Goal: Transaction & Acquisition: Purchase product/service

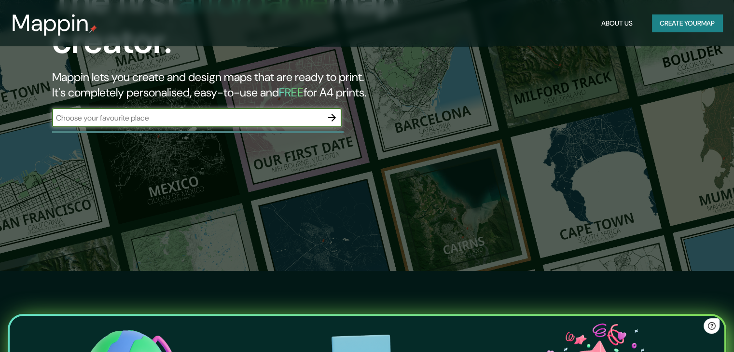
scroll to position [80, 0]
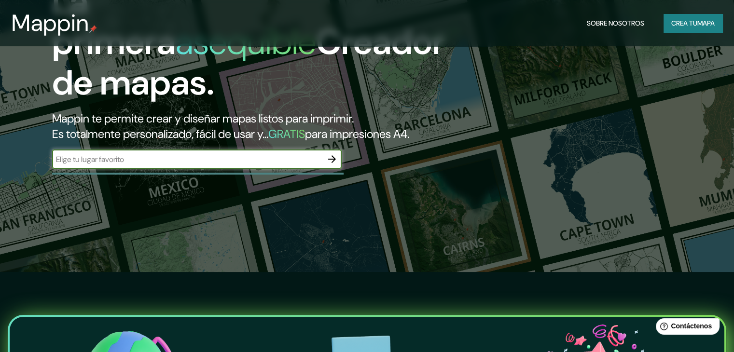
click at [183, 165] on input "text" at bounding box center [187, 159] width 270 height 11
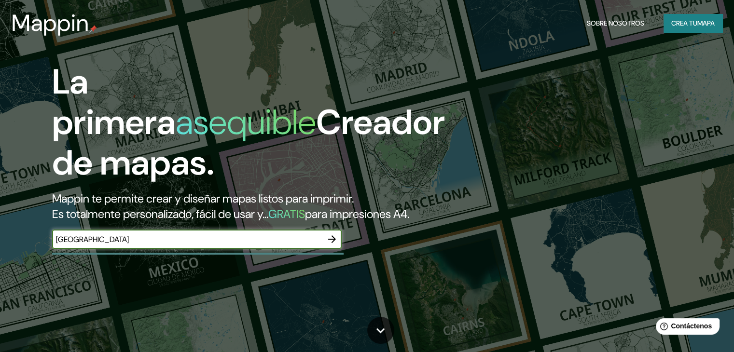
scroll to position [1, 0]
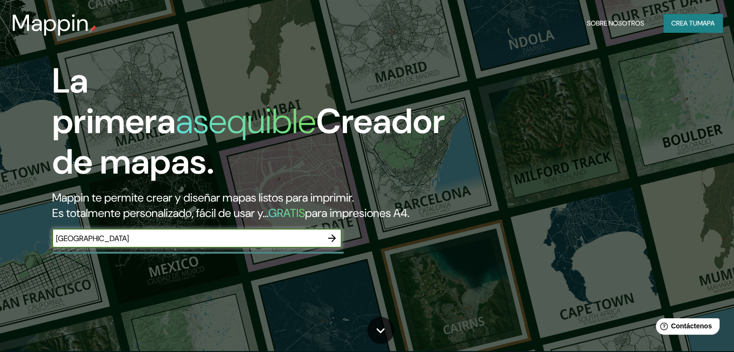
type input "[GEOGRAPHIC_DATA]"
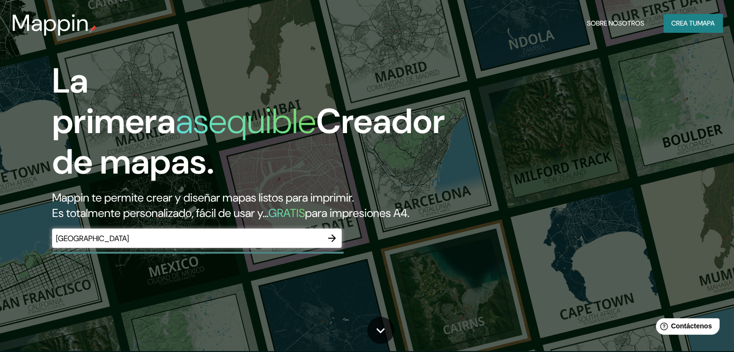
click at [211, 246] on div "[GEOGRAPHIC_DATA] ​" at bounding box center [196, 238] width 289 height 19
click at [208, 248] on div "[GEOGRAPHIC_DATA] ​" at bounding box center [196, 238] width 289 height 19
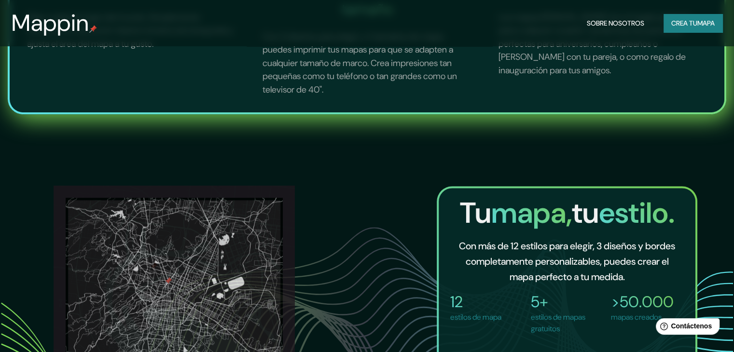
scroll to position [746, 0]
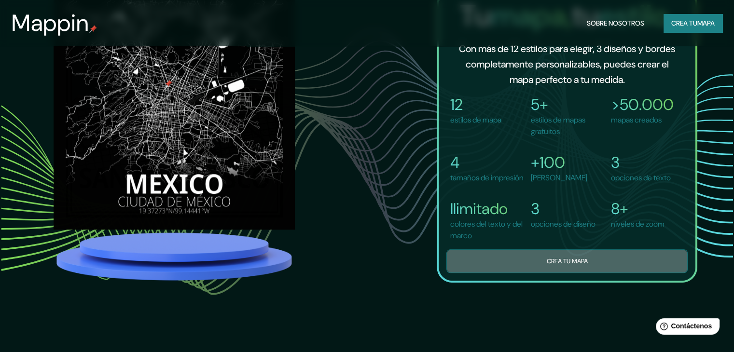
click at [520, 265] on button "Crea tu mapa" at bounding box center [566, 261] width 241 height 24
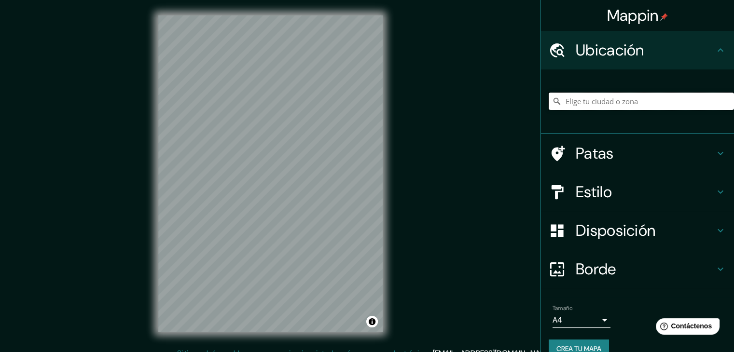
click at [579, 104] on input "Elige tu ciudad o zona" at bounding box center [640, 101] width 185 height 17
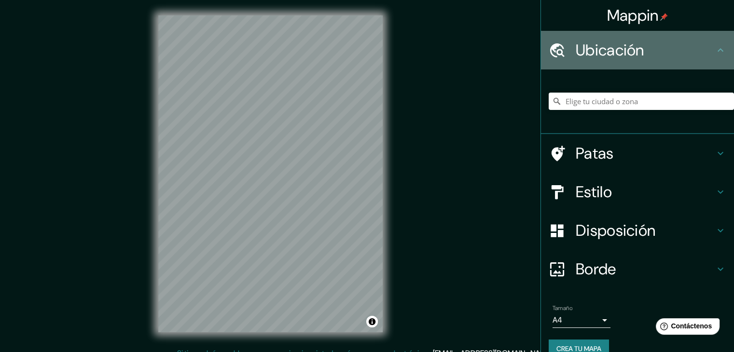
click at [616, 35] on div "Ubicación" at bounding box center [637, 50] width 193 height 39
click at [662, 59] on h4 "Ubicación" at bounding box center [644, 50] width 139 height 19
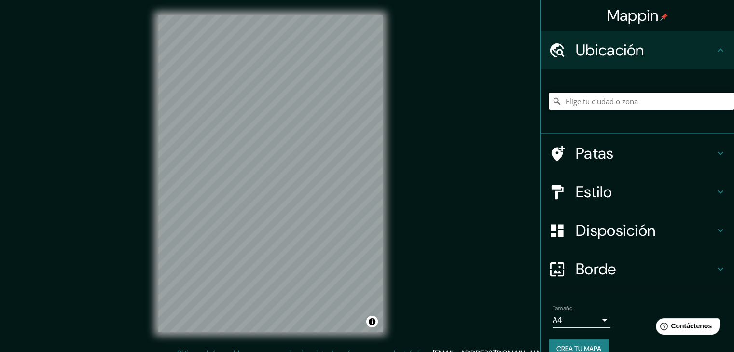
click at [611, 98] on input "Elige tu ciudad o zona" at bounding box center [640, 101] width 185 height 17
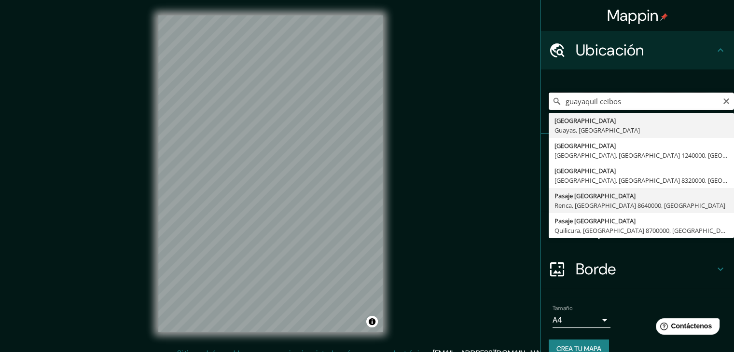
scroll to position [17, 0]
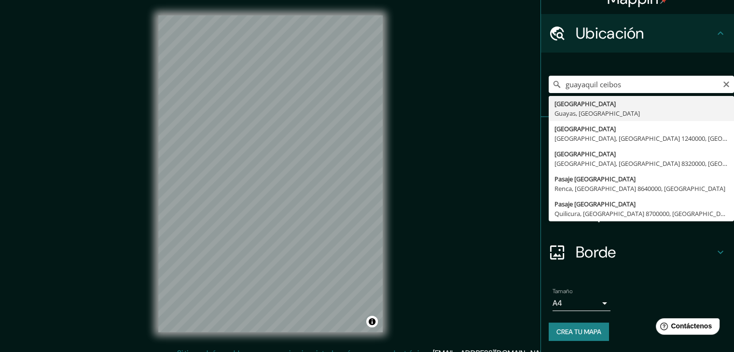
type input "[GEOGRAPHIC_DATA], [GEOGRAPHIC_DATA], [GEOGRAPHIC_DATA]"
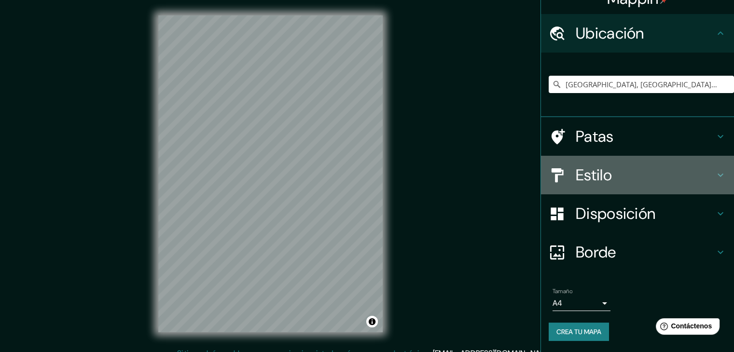
click at [616, 174] on h4 "Estilo" at bounding box center [644, 174] width 139 height 19
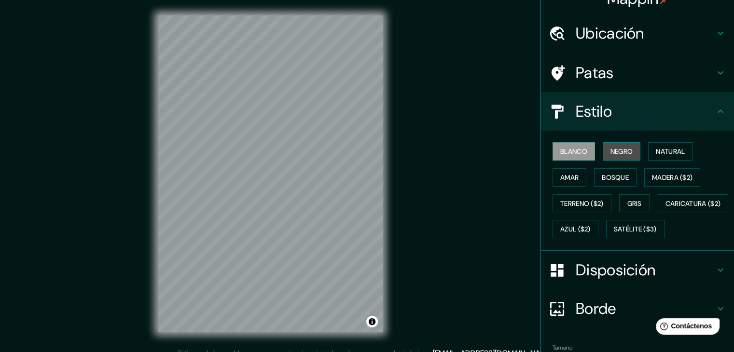
click at [629, 146] on button "Negro" at bounding box center [622, 151] width 38 height 18
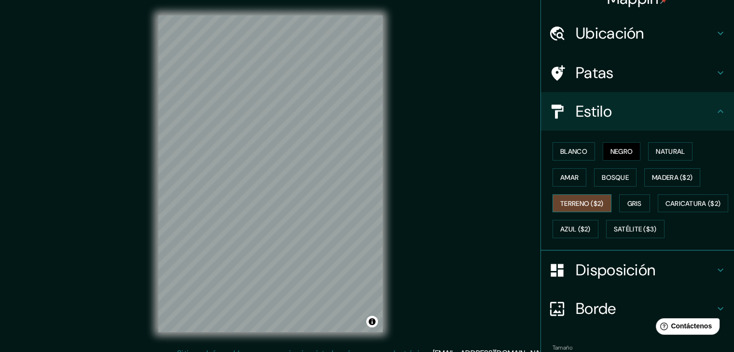
click at [586, 201] on font "Terreno ($2)" at bounding box center [581, 203] width 43 height 9
click at [565, 182] on font "Amar" at bounding box center [569, 177] width 18 height 13
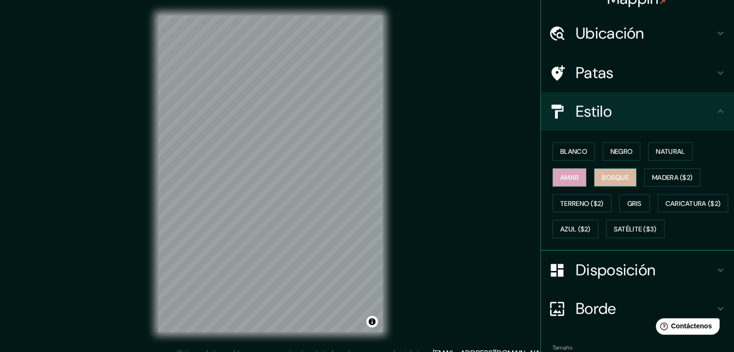
click at [612, 173] on font "Bosque" at bounding box center [615, 177] width 27 height 9
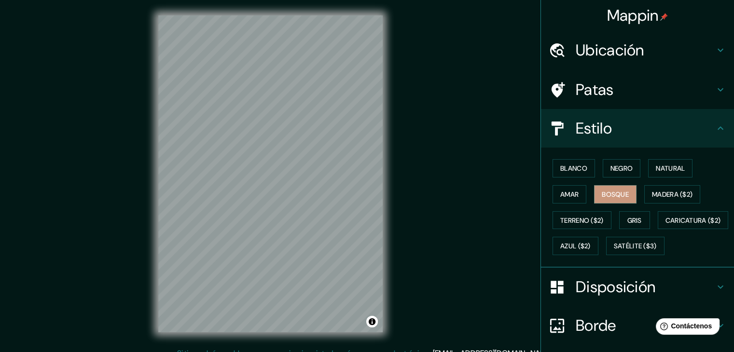
click at [643, 48] on h4 "Ubicación" at bounding box center [644, 50] width 139 height 19
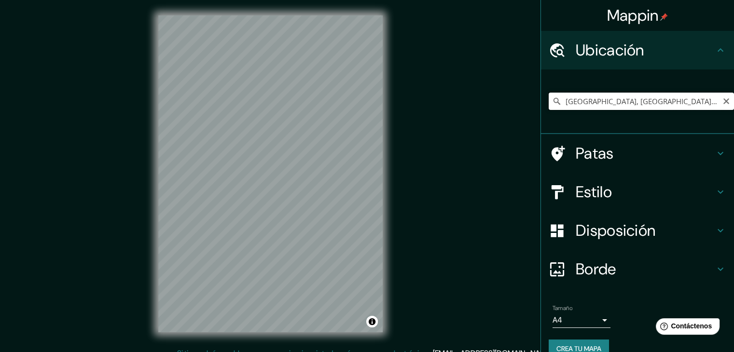
drag, startPoint x: 671, startPoint y: 101, endPoint x: 416, endPoint y: 98, distance: 255.2
click at [416, 98] on div "Mappin Ubicación [GEOGRAPHIC_DATA], [GEOGRAPHIC_DATA], [GEOGRAPHIC_DATA] Patas …" at bounding box center [367, 181] width 734 height 363
paste input "[GEOGRAPHIC_DATA]"
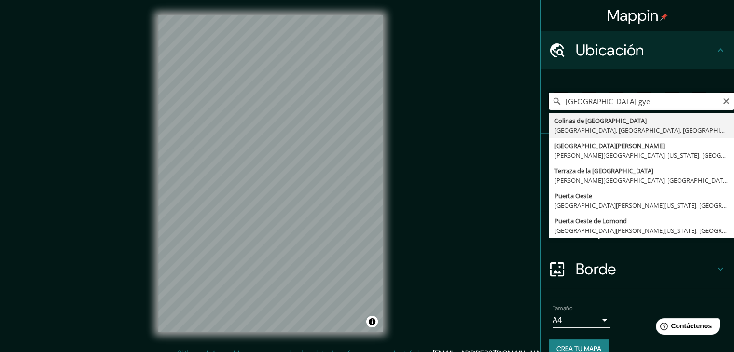
type input "[GEOGRAPHIC_DATA] gye"
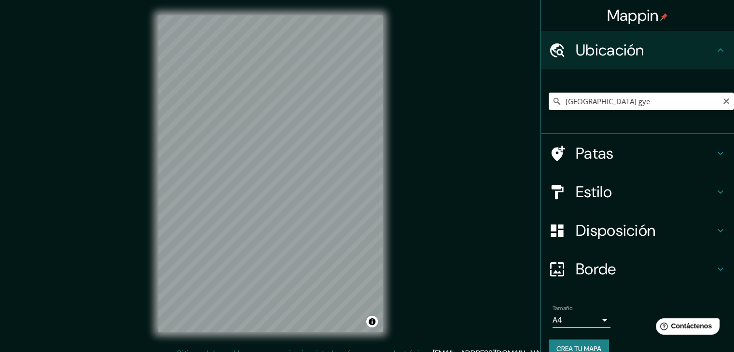
click at [416, 98] on div "Mappin Ubicación [GEOGRAPHIC_DATA] gye Colinas de [GEOGRAPHIC_DATA][PERSON_NAME…" at bounding box center [367, 181] width 734 height 363
click at [615, 230] on font "Disposición" at bounding box center [615, 230] width 80 height 20
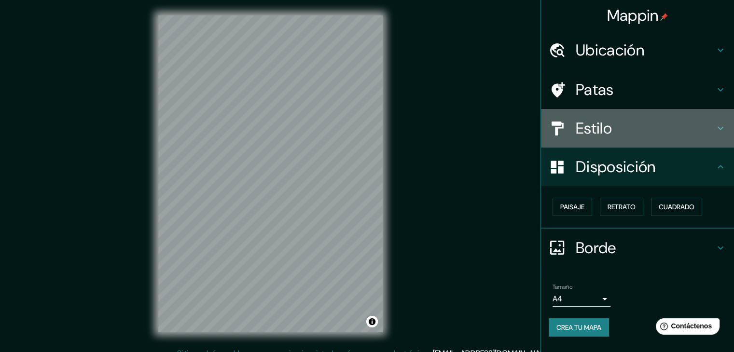
click at [615, 125] on h4 "Estilo" at bounding box center [644, 128] width 139 height 19
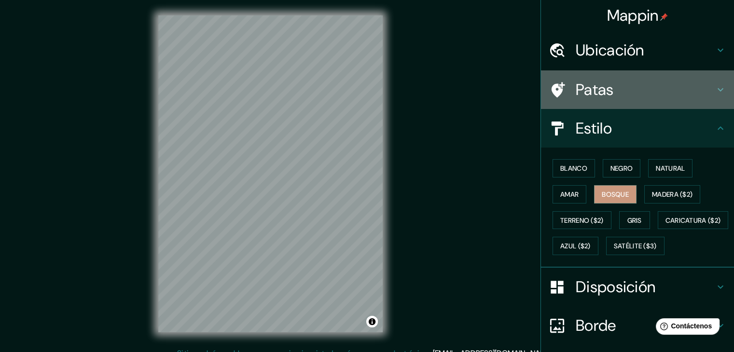
click at [644, 87] on h4 "Patas" at bounding box center [644, 89] width 139 height 19
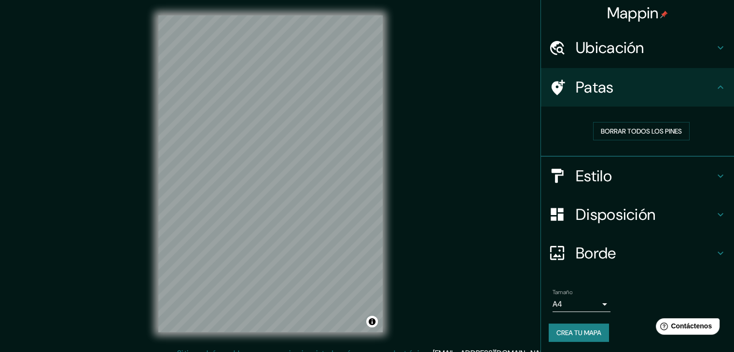
scroll to position [2, 0]
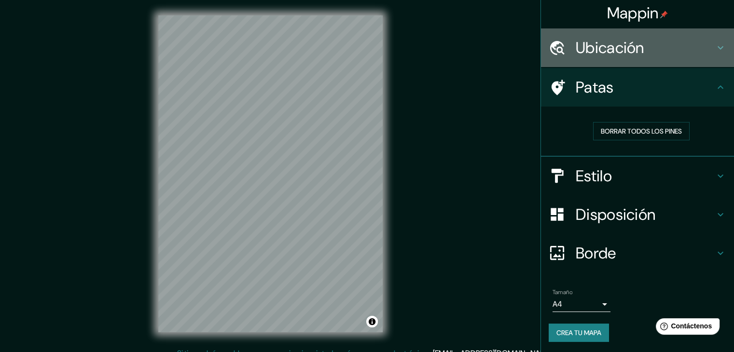
click at [559, 45] on div at bounding box center [561, 48] width 27 height 17
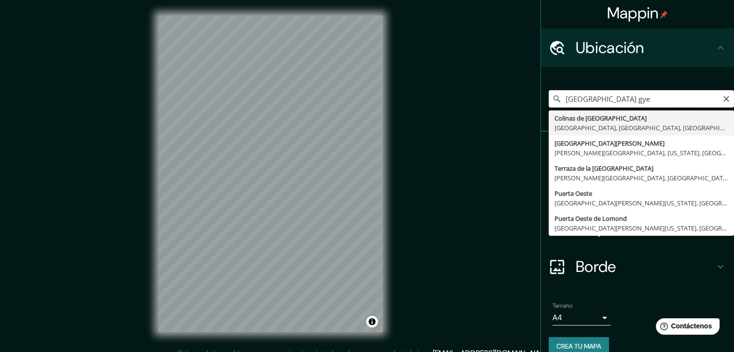
drag, startPoint x: 670, startPoint y: 99, endPoint x: 475, endPoint y: 109, distance: 195.6
click at [475, 109] on div "Mappin Ubicación [GEOGRAPHIC_DATA] gye Colinas de [GEOGRAPHIC_DATA][PERSON_NAME…" at bounding box center [367, 181] width 734 height 363
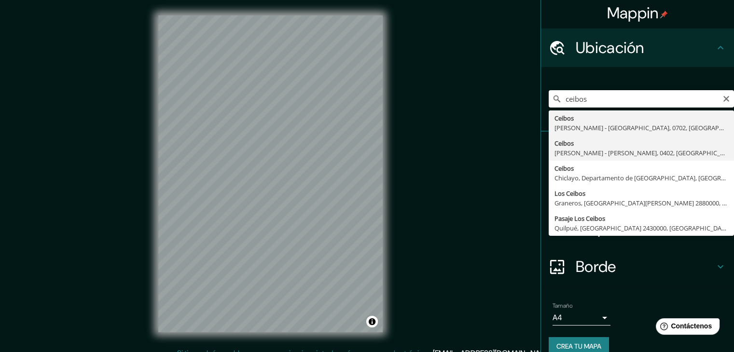
scroll to position [17, 0]
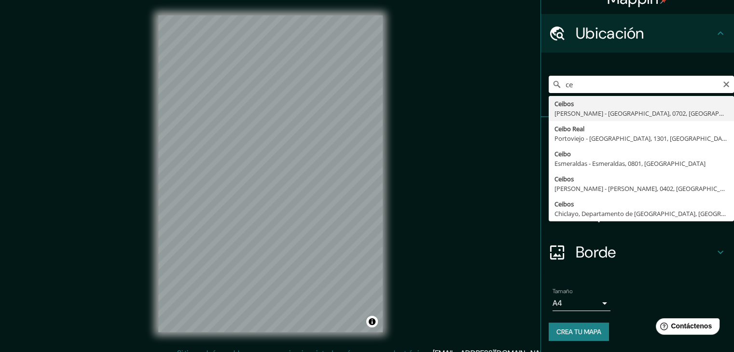
type input "c"
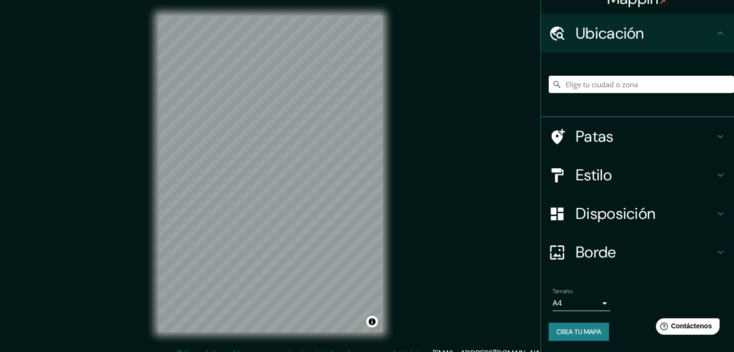
type input "M"
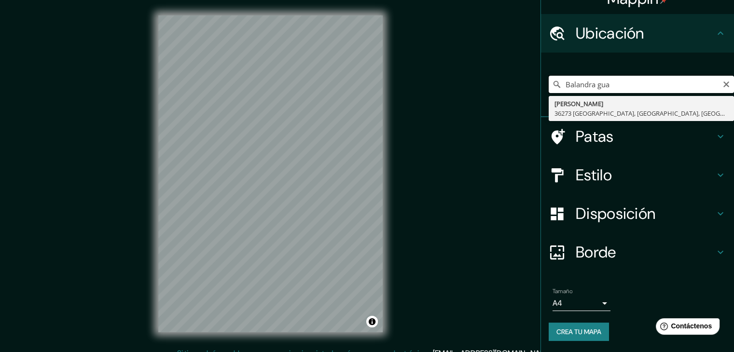
type input "Balandra gua"
